Goal: Obtain resource: Download file/media

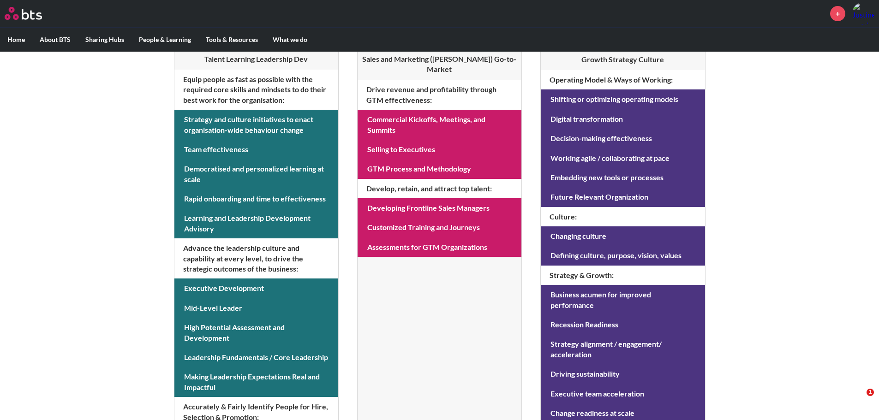
scroll to position [98, 0]
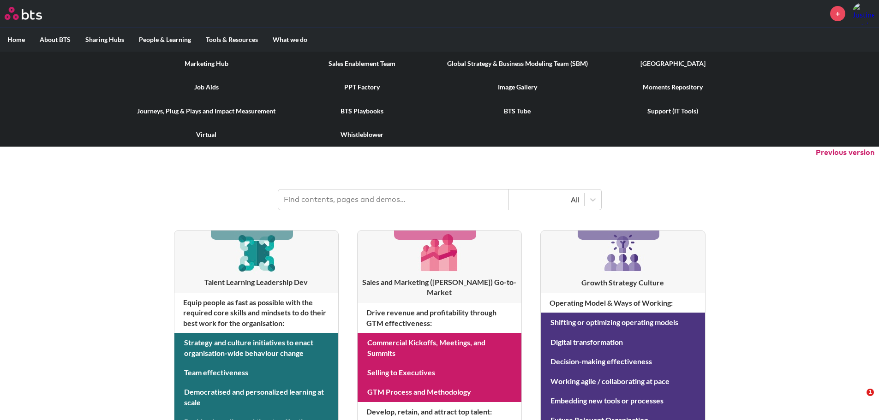
click at [505, 83] on link "Image Gallery" at bounding box center [517, 87] width 155 height 24
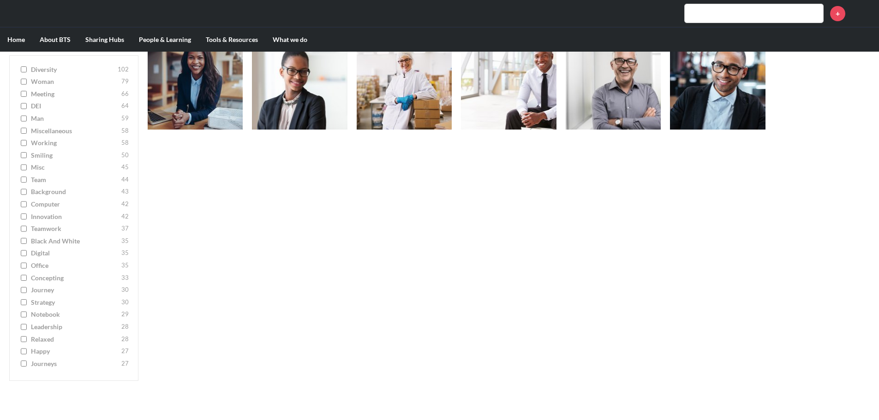
scroll to position [277, 0]
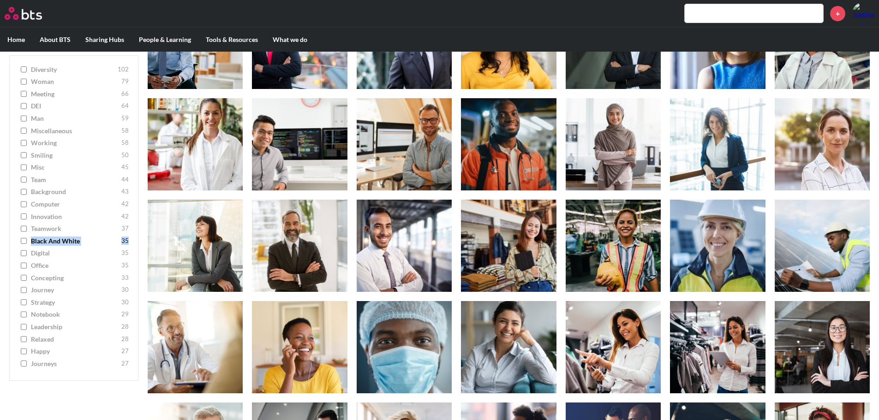
click at [27, 246] on ul "diversity 102 woman 79 meeting 66 DEI 64 man 59 miscellaneous 58 working 58 smi…" at bounding box center [73, 218] width 129 height 326
click at [24, 242] on input "Black and White 35" at bounding box center [24, 241] width 6 height 6
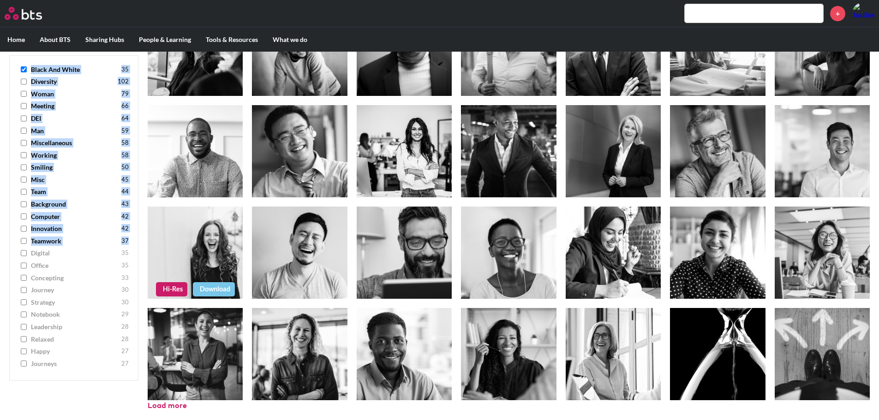
scroll to position [224, 0]
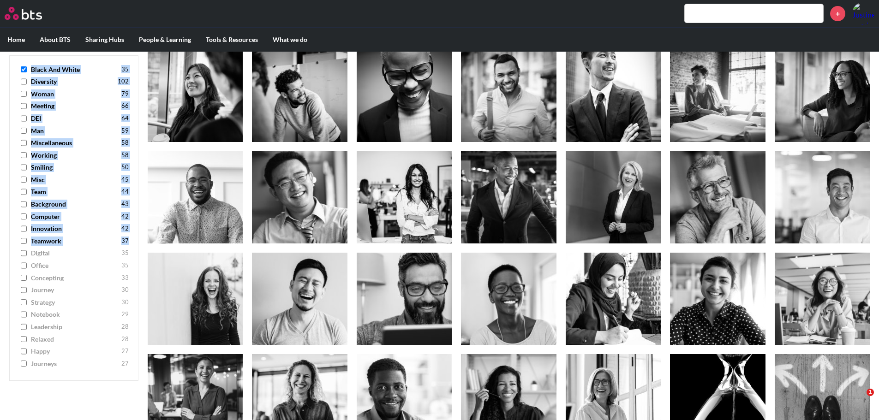
click at [21, 68] on input "Black and White 35" at bounding box center [24, 69] width 6 height 6
checkbox input "false"
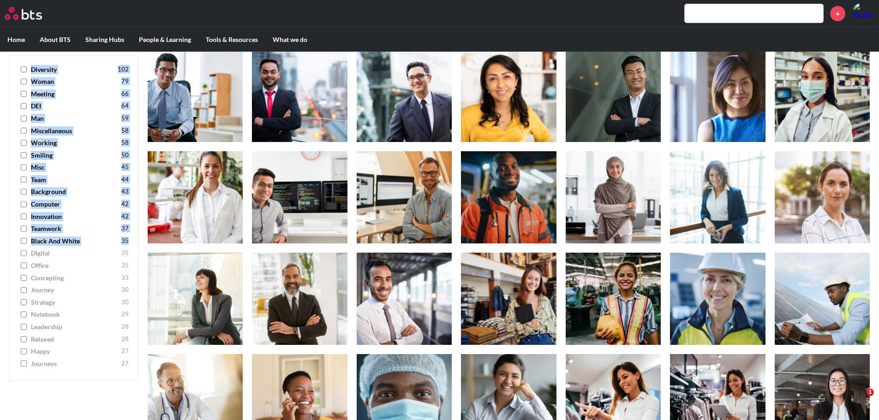
click at [24, 230] on input "teamwork 37" at bounding box center [24, 229] width 6 height 6
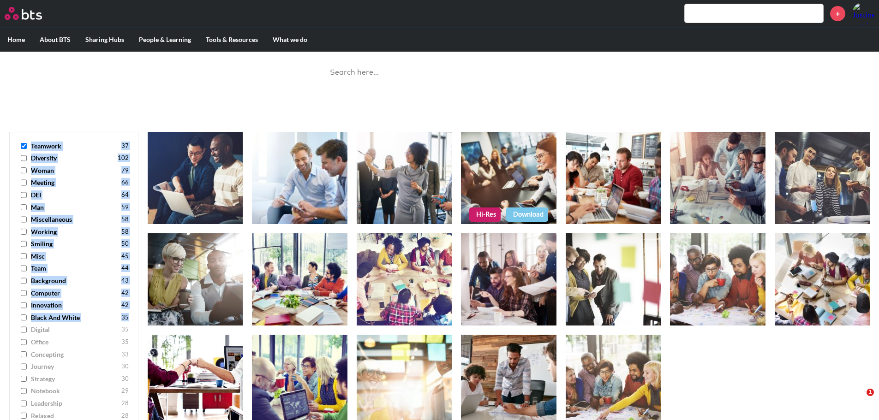
scroll to position [92, 0]
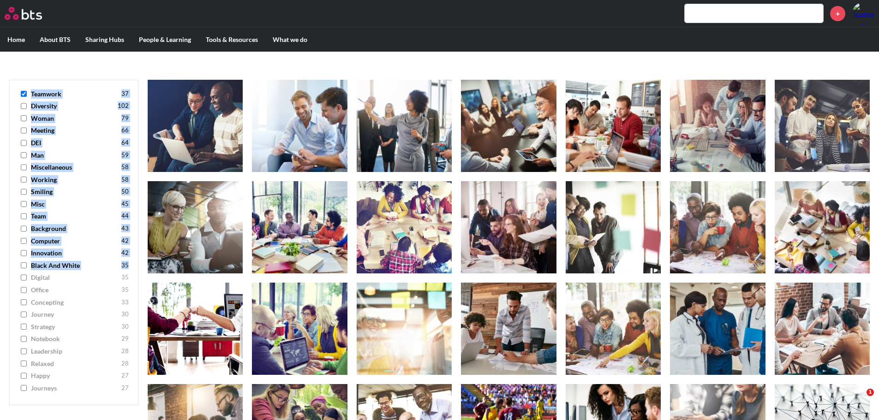
click at [24, 94] on input "teamwork 37" at bounding box center [24, 94] width 6 height 6
checkbox input "false"
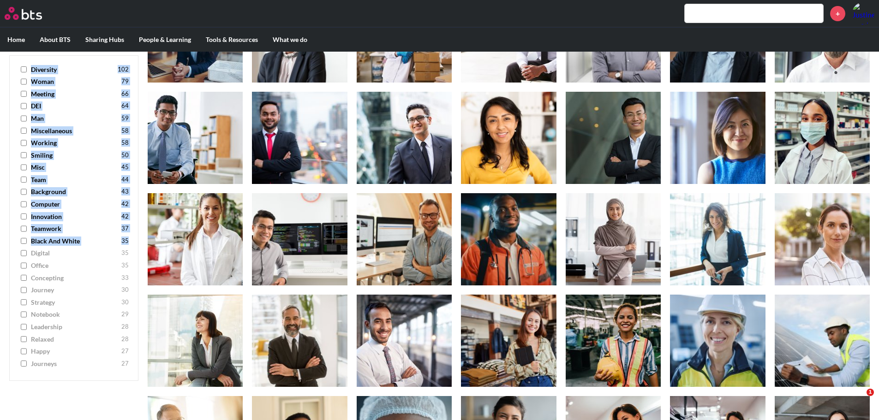
scroll to position [185, 0]
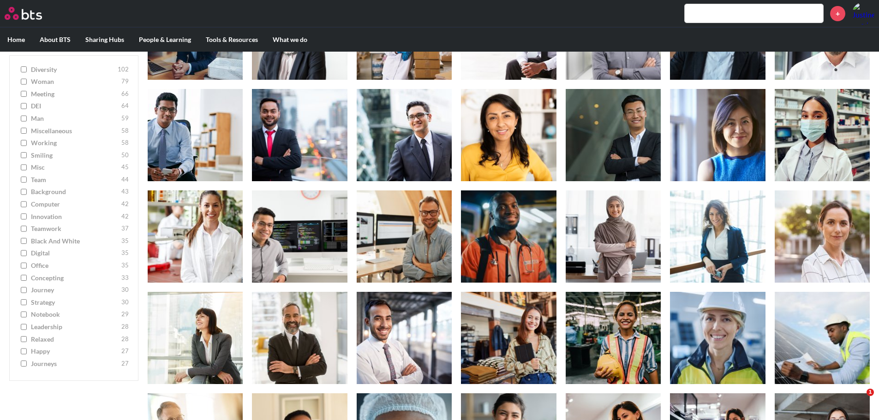
click at [20, 328] on label "leadership 28" at bounding box center [74, 326] width 110 height 9
click at [21, 328] on input "leadership 28" at bounding box center [24, 327] width 6 height 6
checkbox input "true"
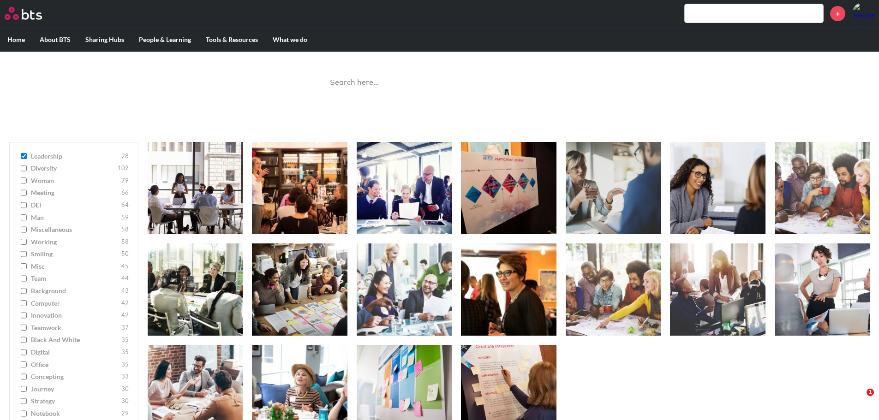
scroll to position [46, 0]
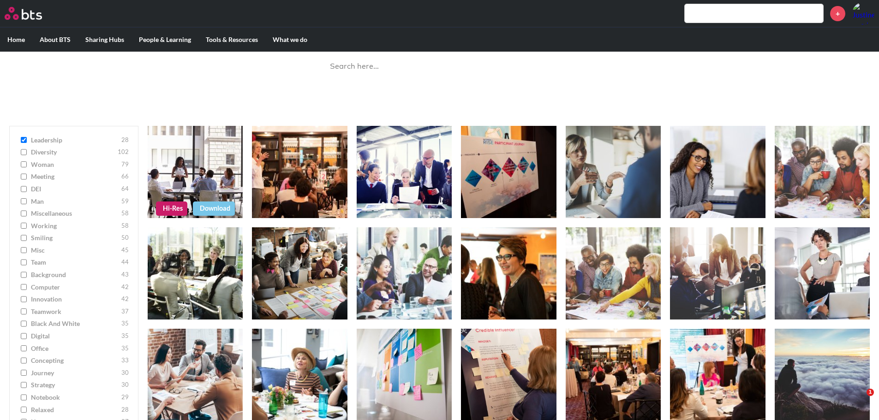
click at [182, 173] on figure at bounding box center [195, 172] width 95 height 92
click at [202, 177] on figure at bounding box center [195, 172] width 95 height 92
click at [191, 176] on figure at bounding box center [195, 172] width 95 height 92
click at [327, 179] on figure at bounding box center [299, 172] width 95 height 92
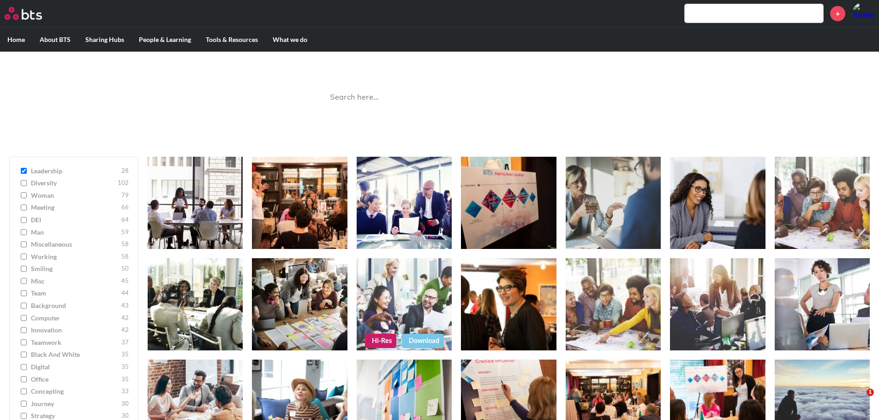
scroll to position [0, 0]
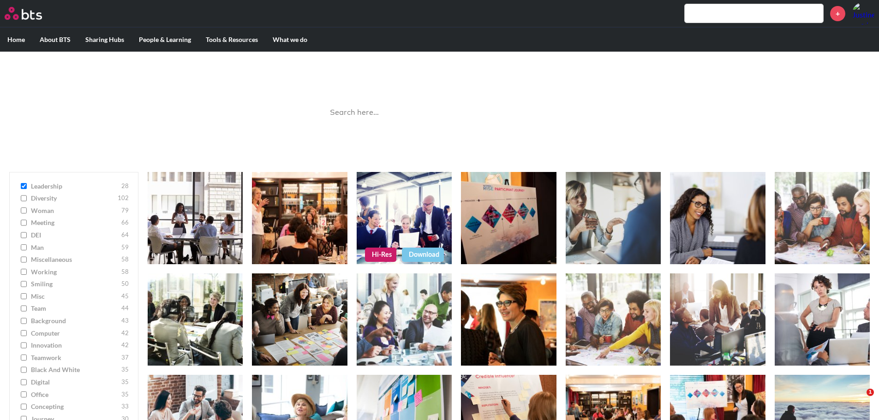
click at [425, 255] on link "Download" at bounding box center [423, 255] width 42 height 14
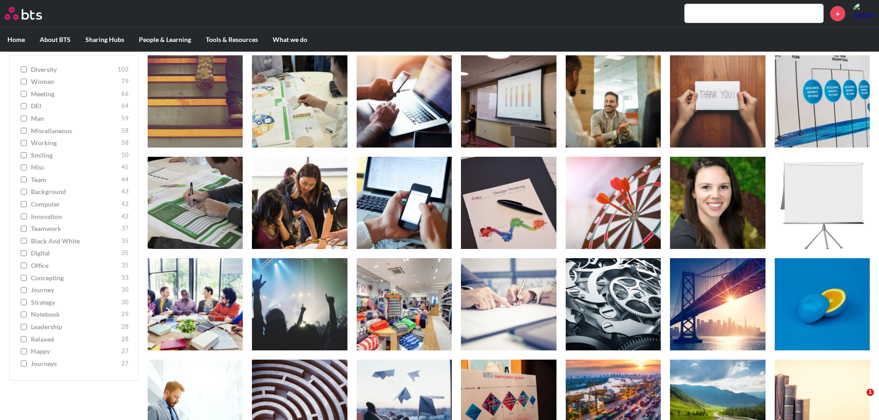
scroll to position [3047, 0]
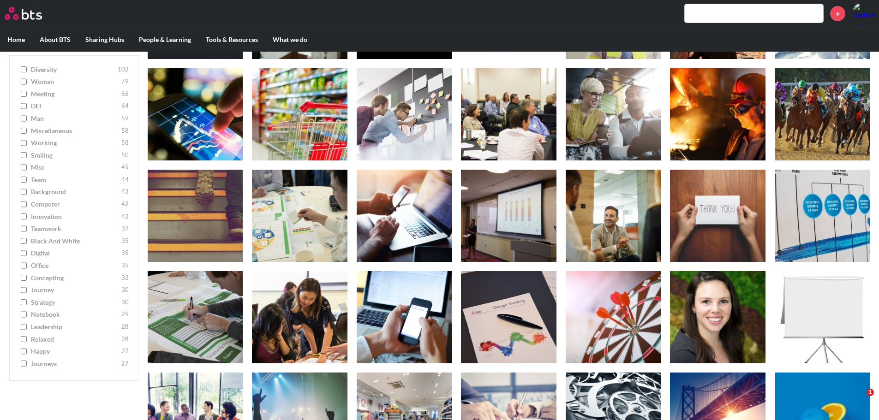
click at [24, 143] on input "working 58" at bounding box center [24, 143] width 6 height 6
checkbox input "true"
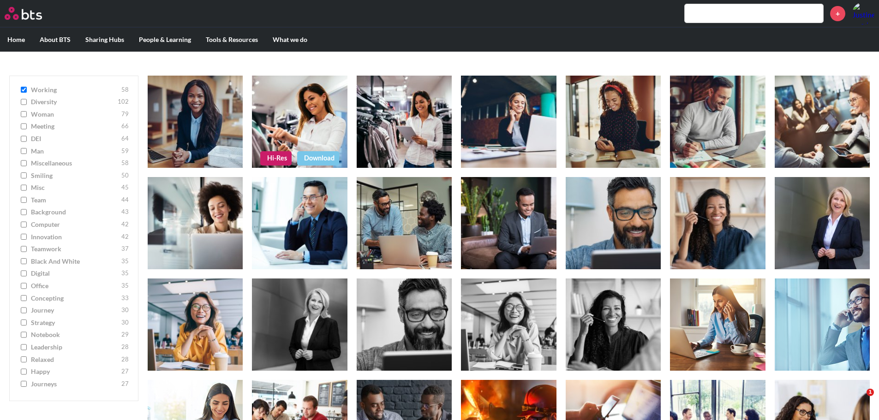
scroll to position [0, 0]
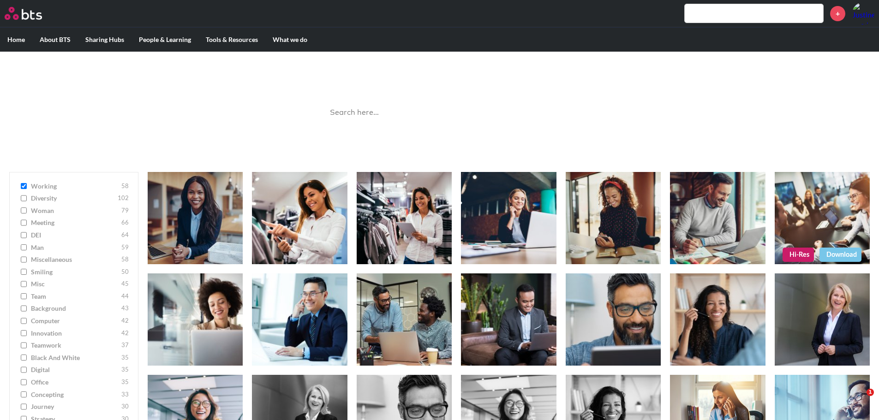
click at [840, 255] on link "Download" at bounding box center [840, 255] width 42 height 14
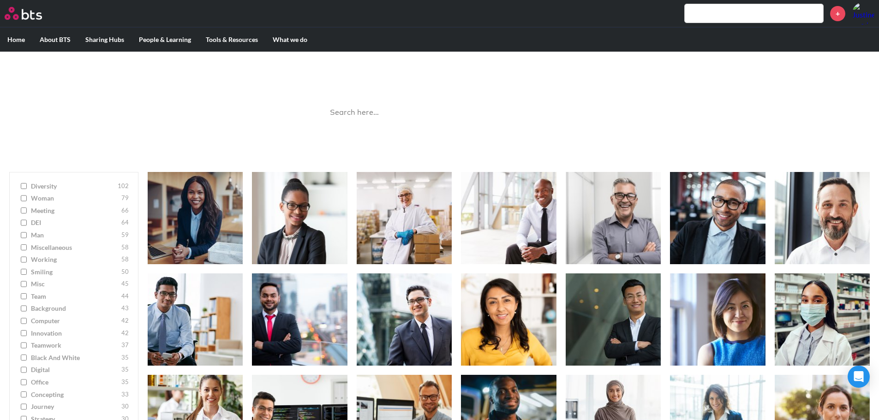
click at [23, 249] on input "miscellaneous 58" at bounding box center [24, 247] width 6 height 6
checkbox input "true"
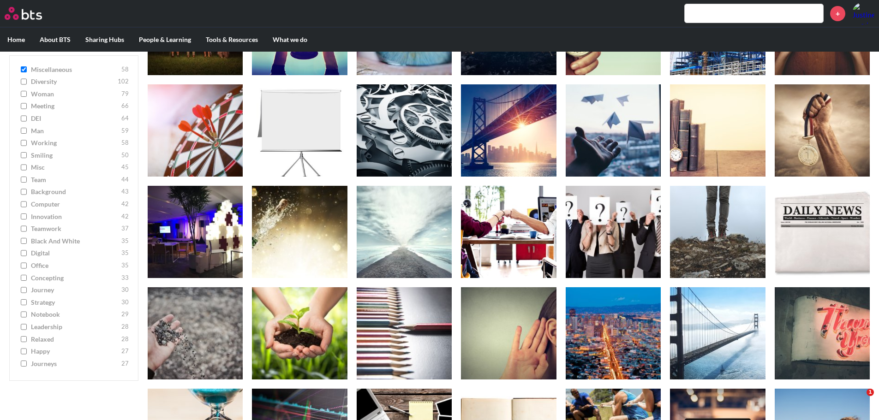
scroll to position [122, 0]
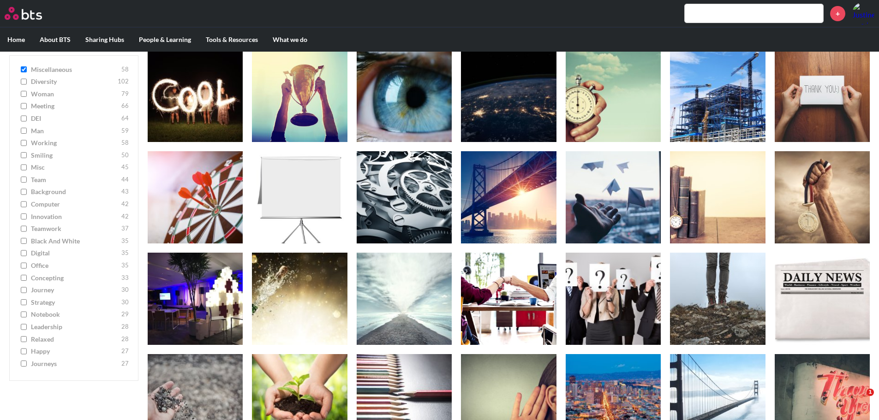
click at [24, 144] on input "working 58" at bounding box center [24, 143] width 6 height 6
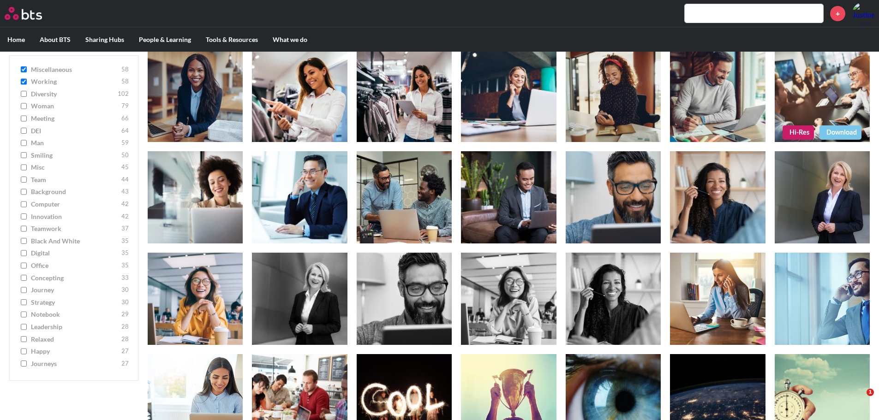
click at [797, 132] on link "Hi-Res" at bounding box center [797, 132] width 31 height 14
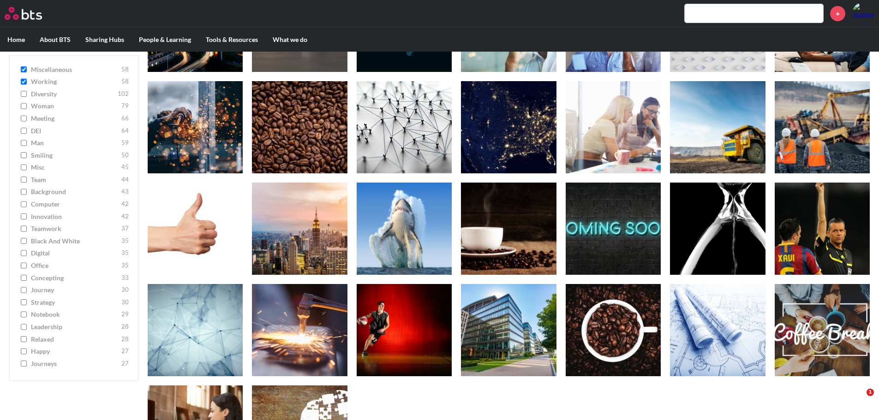
scroll to position [1488, 0]
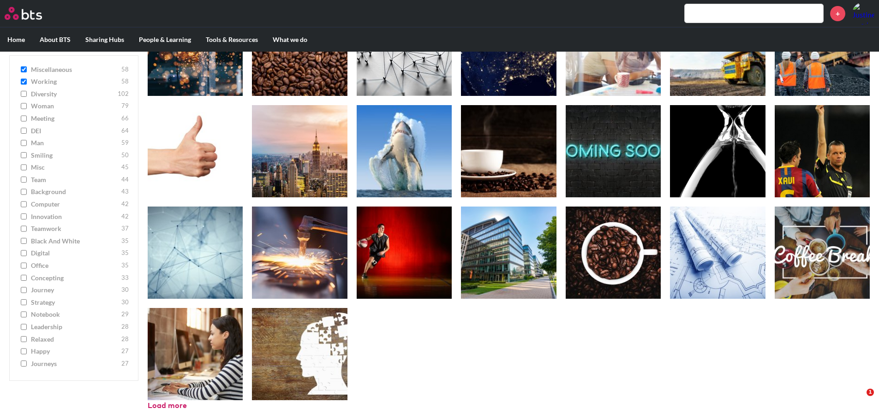
click at [24, 80] on input "working 58" at bounding box center [24, 82] width 6 height 6
checkbox input "false"
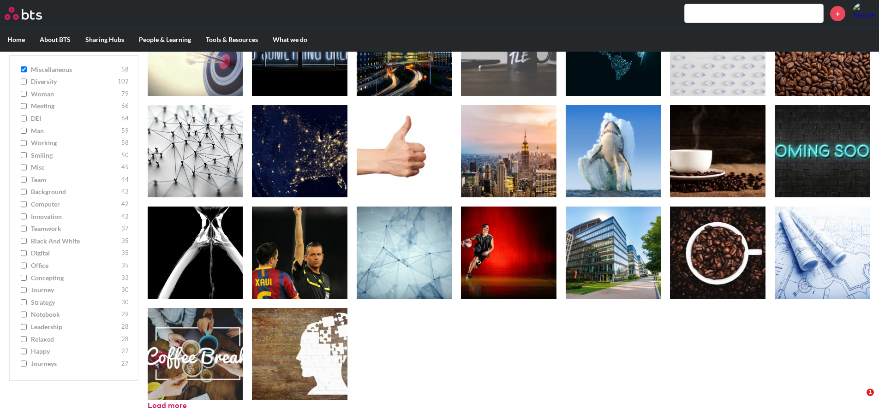
click at [25, 68] on input "miscellaneous 58" at bounding box center [24, 69] width 6 height 6
checkbox input "false"
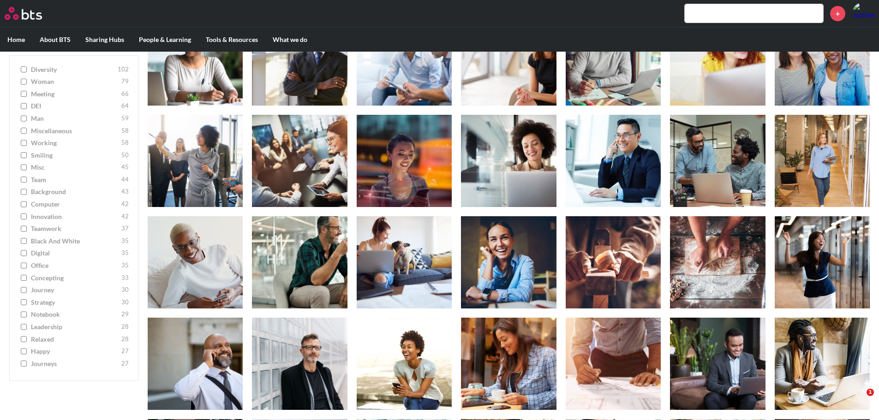
scroll to position [768, 0]
click at [24, 143] on input "working 58" at bounding box center [24, 143] width 6 height 6
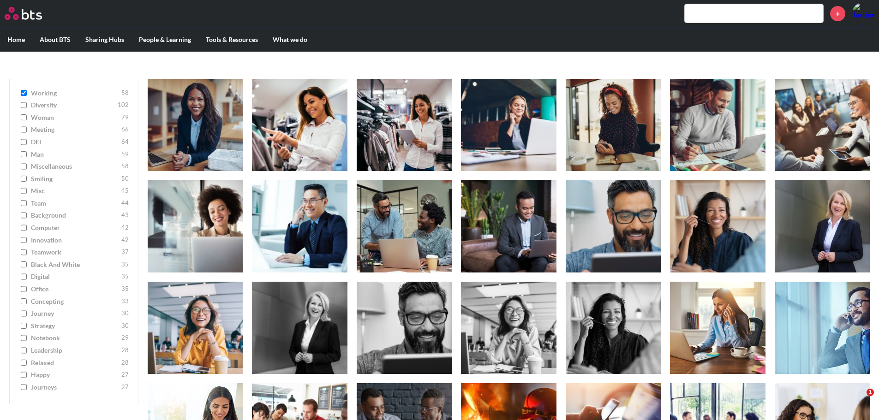
scroll to position [92, 0]
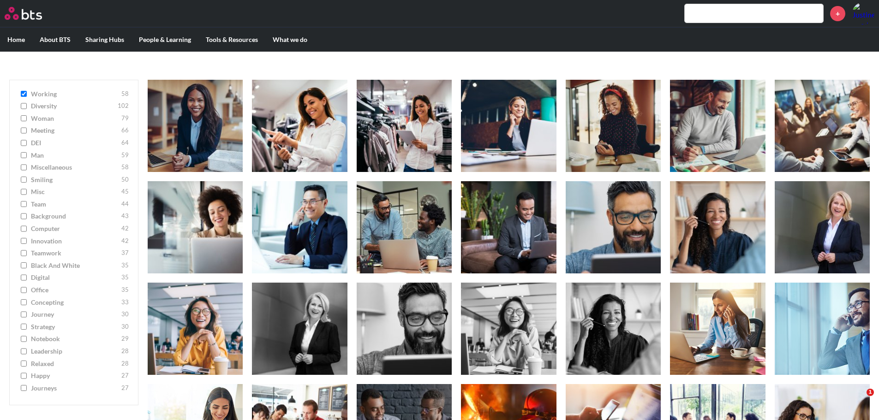
click at [24, 92] on input "working 58" at bounding box center [24, 94] width 6 height 6
checkbox input "false"
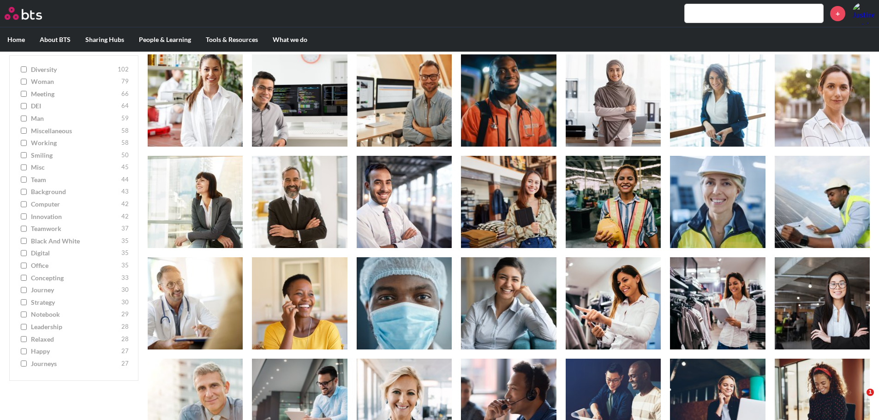
scroll to position [323, 0]
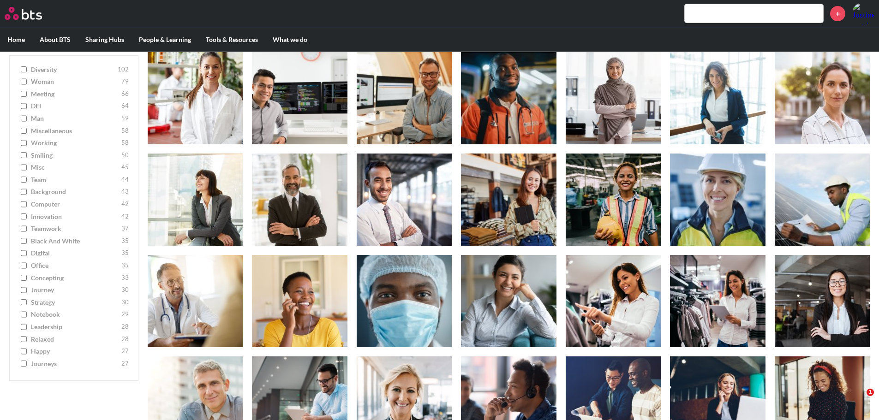
click at [21, 268] on input "office 35" at bounding box center [24, 266] width 6 height 6
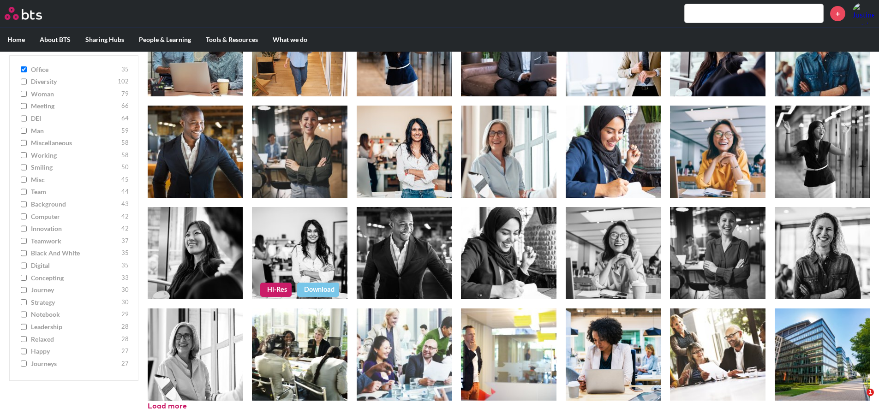
scroll to position [270, 0]
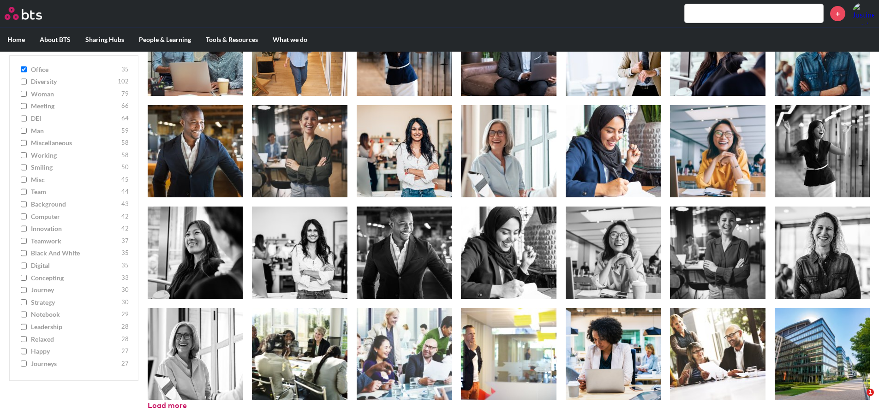
click at [23, 70] on input "office 35" at bounding box center [24, 69] width 6 height 6
checkbox input "false"
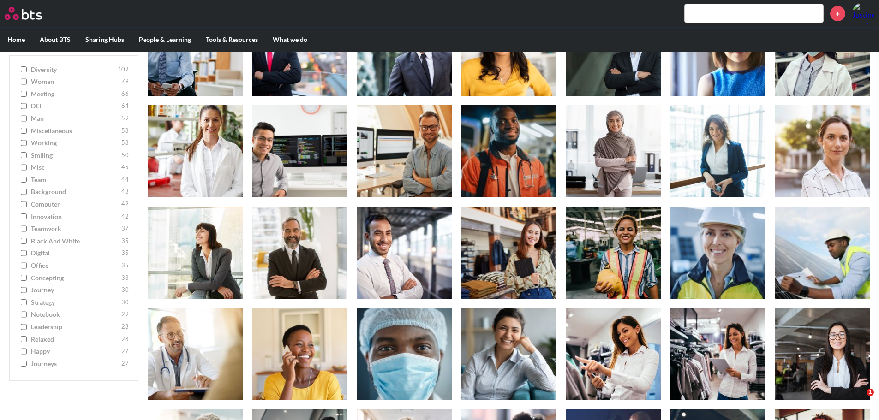
click at [25, 218] on input "innovation 42" at bounding box center [24, 217] width 6 height 6
checkbox input "true"
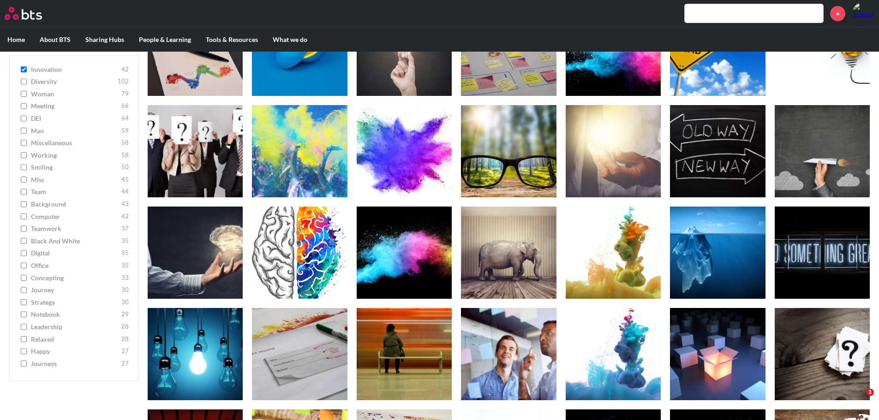
click at [25, 218] on input "computer 42" at bounding box center [24, 217] width 6 height 6
checkbox input "true"
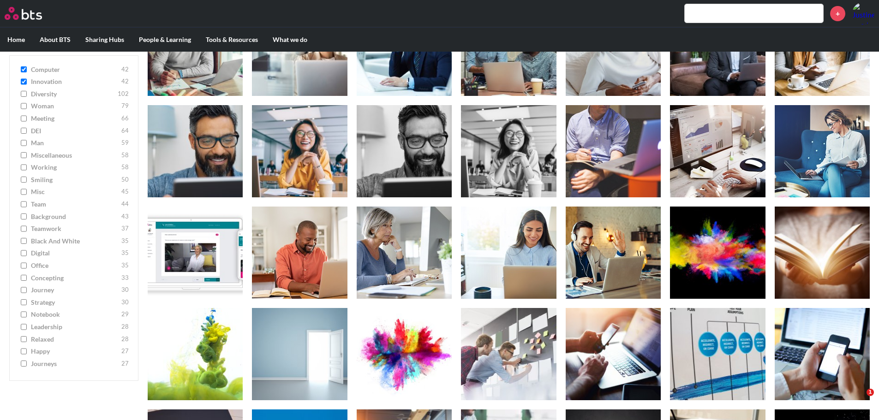
click at [26, 327] on input "leadership 28" at bounding box center [24, 327] width 6 height 6
checkbox input "true"
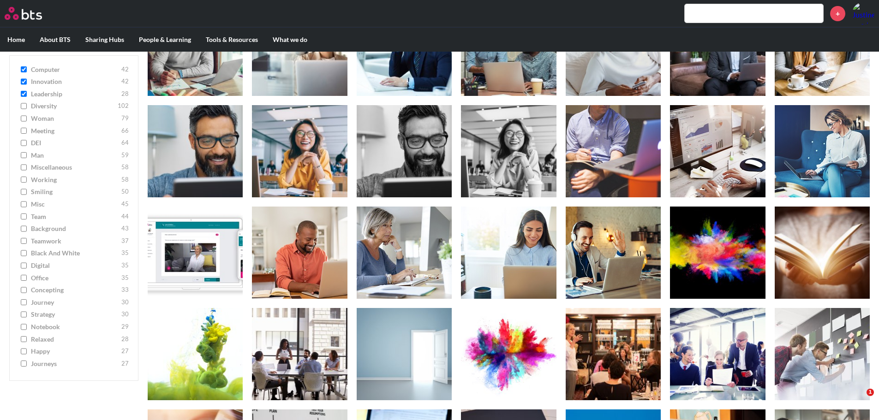
click at [24, 69] on input "computer 42" at bounding box center [24, 69] width 6 height 6
checkbox input "false"
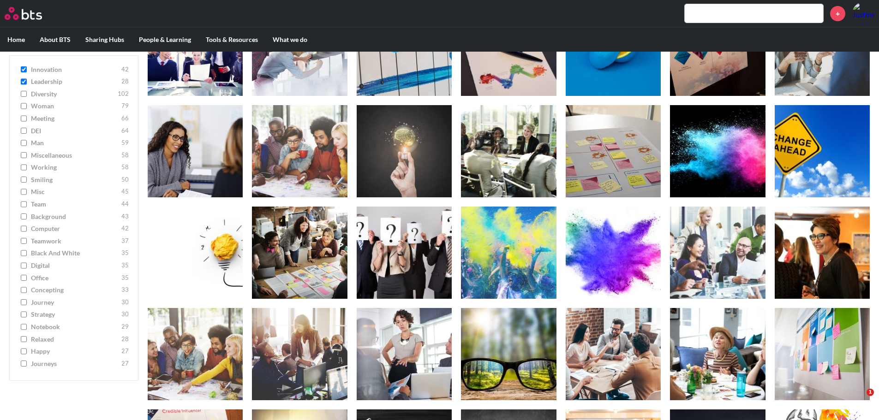
click at [25, 80] on input "leadership 28" at bounding box center [24, 82] width 6 height 6
checkbox input "false"
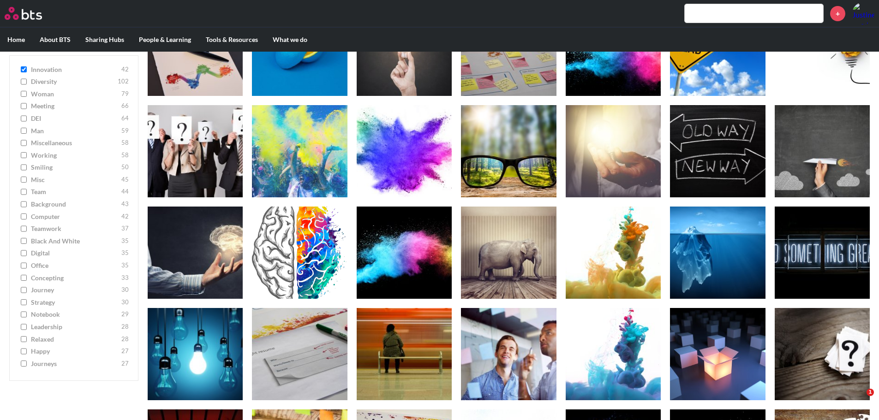
click at [23, 67] on input "innovation 42" at bounding box center [24, 69] width 6 height 6
checkbox input "false"
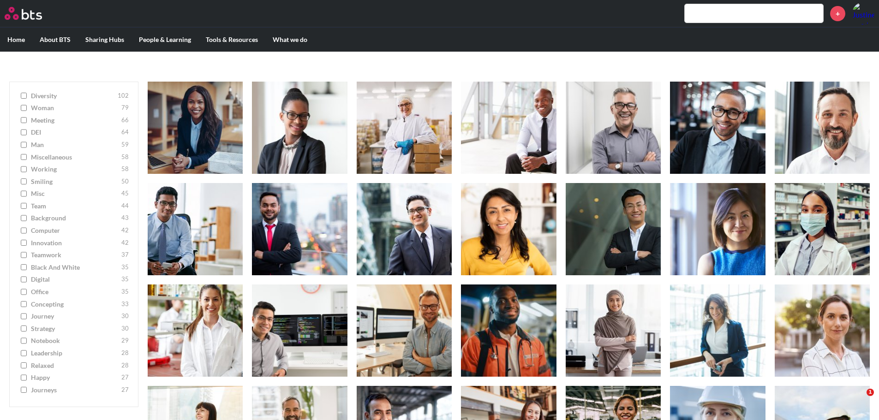
scroll to position [85, 0]
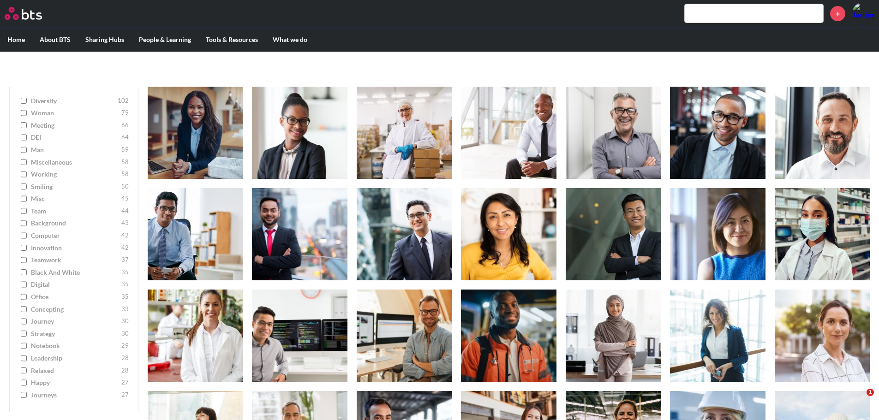
click at [24, 356] on input "leadership 28" at bounding box center [24, 358] width 6 height 6
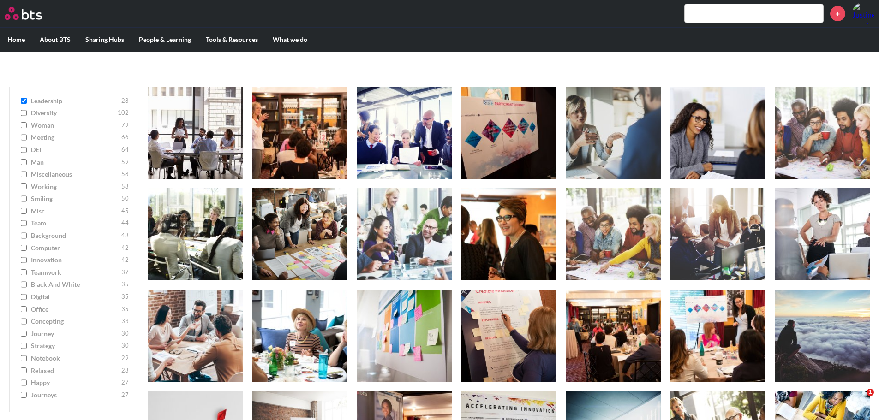
scroll to position [0, 0]
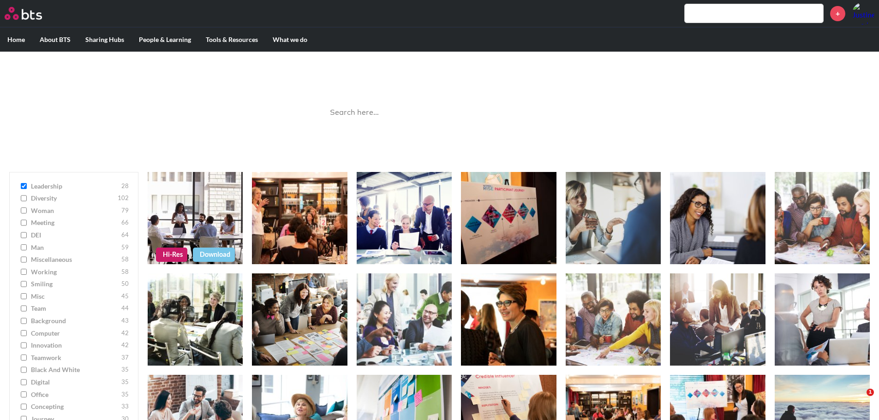
click at [167, 255] on link "Hi-Res" at bounding box center [171, 255] width 31 height 14
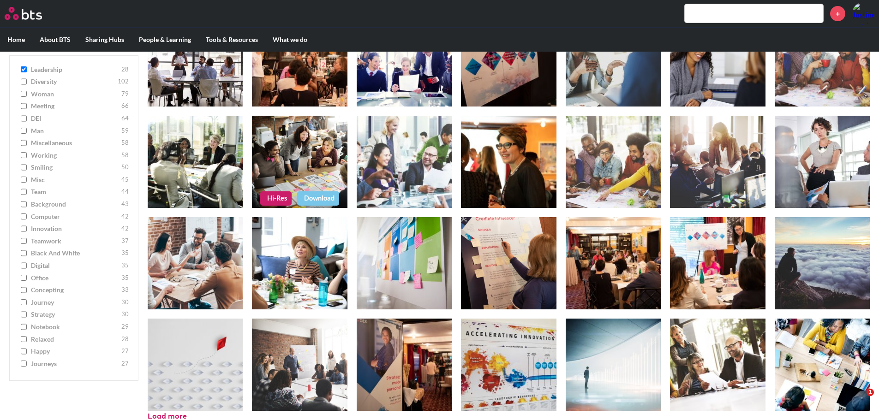
scroll to position [168, 0]
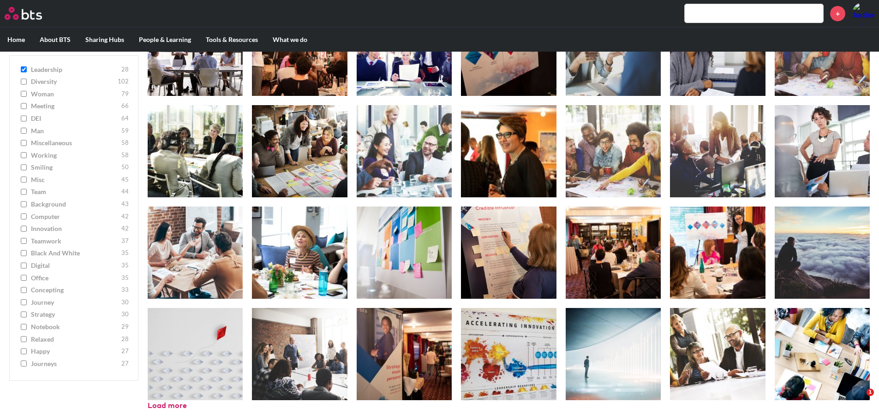
click at [24, 69] on input "leadership 28" at bounding box center [24, 69] width 6 height 6
checkbox input "false"
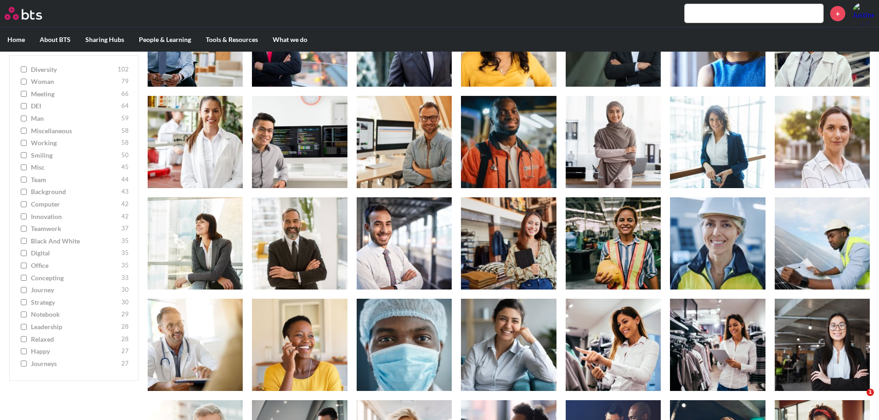
scroll to position [0, 0]
